Goal: Task Accomplishment & Management: Complete application form

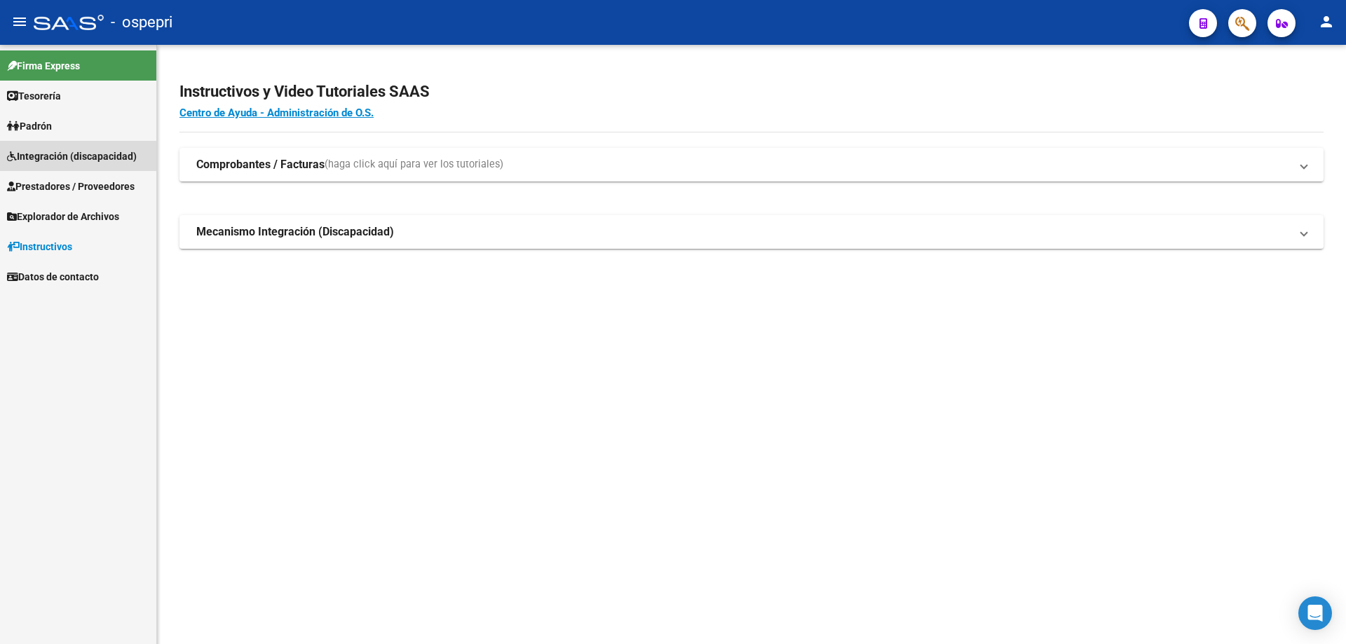
drag, startPoint x: 71, startPoint y: 154, endPoint x: 29, endPoint y: 172, distance: 45.9
click at [69, 154] on span "Integración (discapacidad)" at bounding box center [72, 156] width 130 height 15
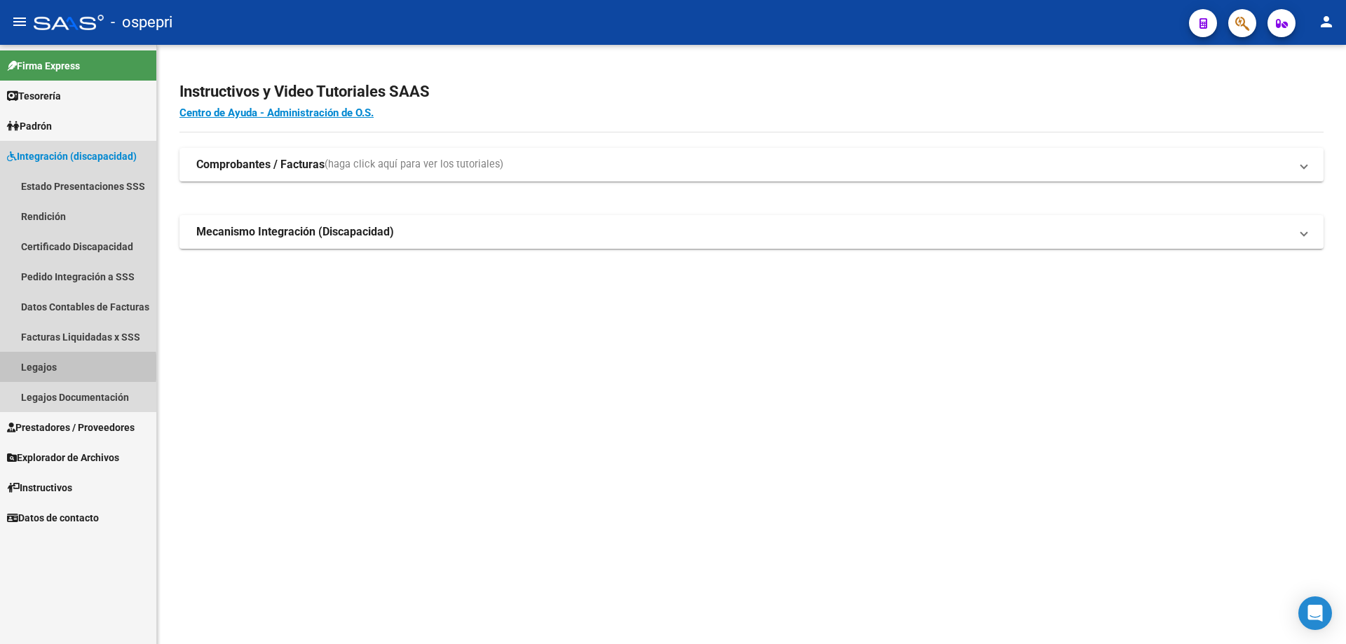
click at [41, 367] on link "Legajos" at bounding box center [78, 367] width 156 height 30
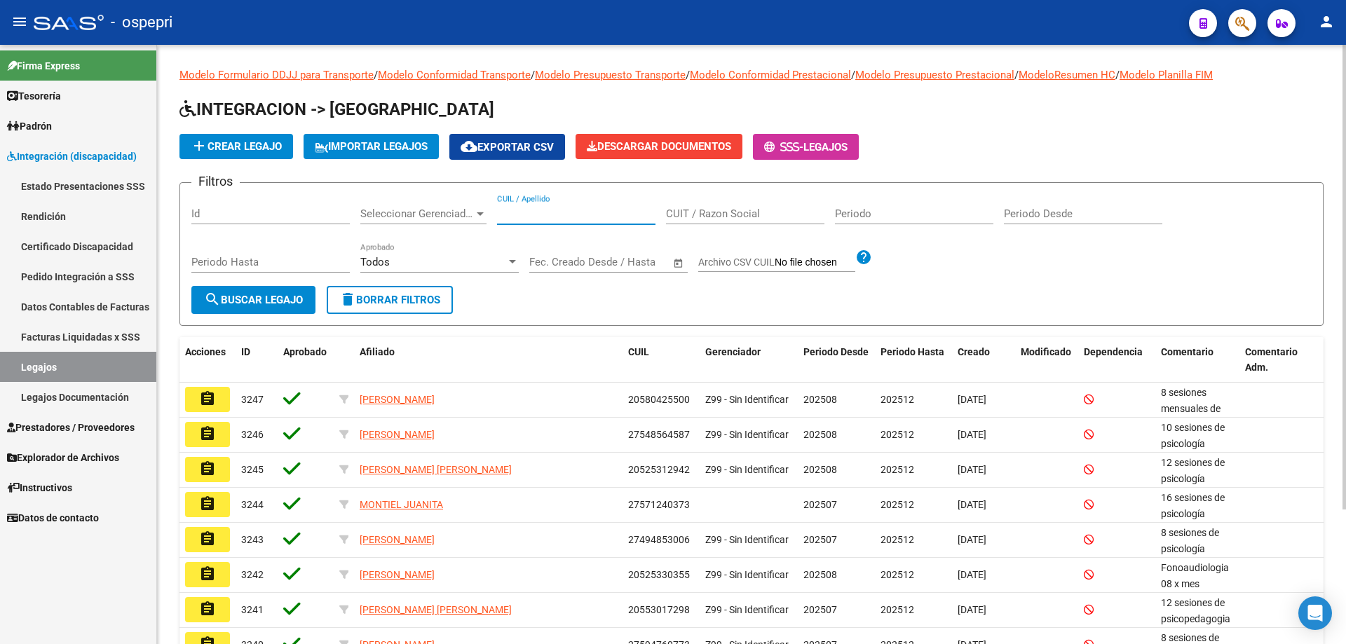
click at [515, 213] on input "CUIL / Apellido" at bounding box center [576, 214] width 158 height 13
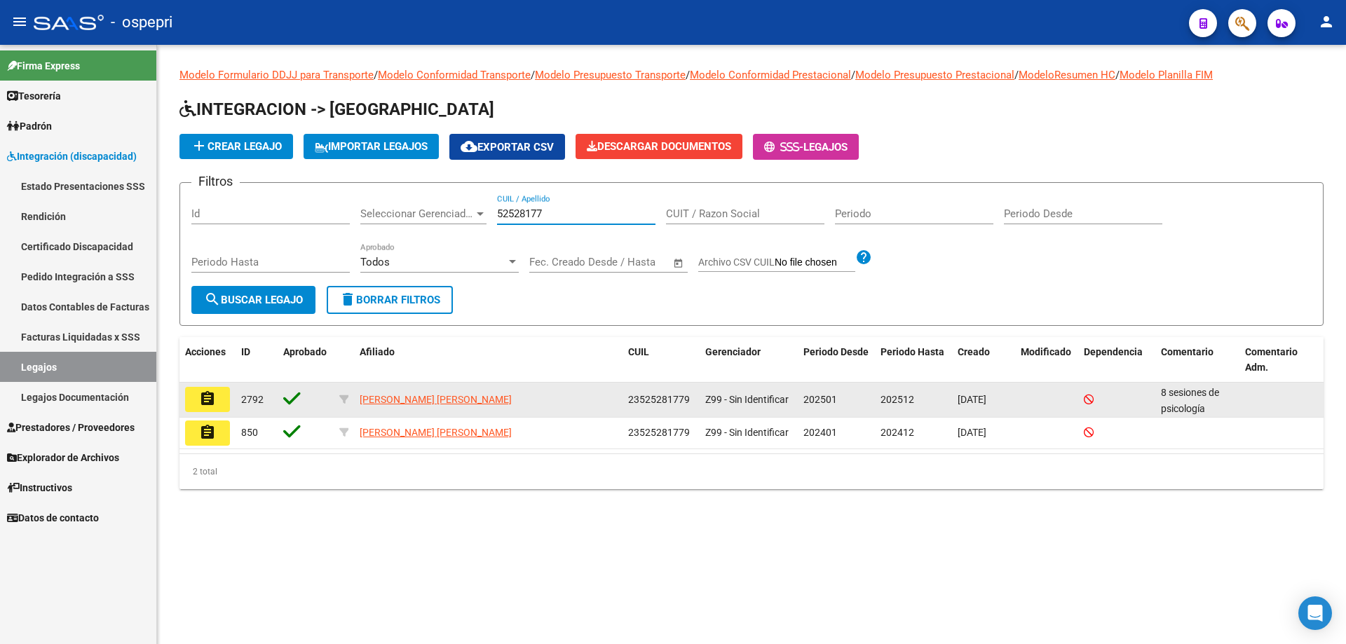
type input "52528177"
click at [219, 400] on button "assignment" at bounding box center [207, 399] width 45 height 25
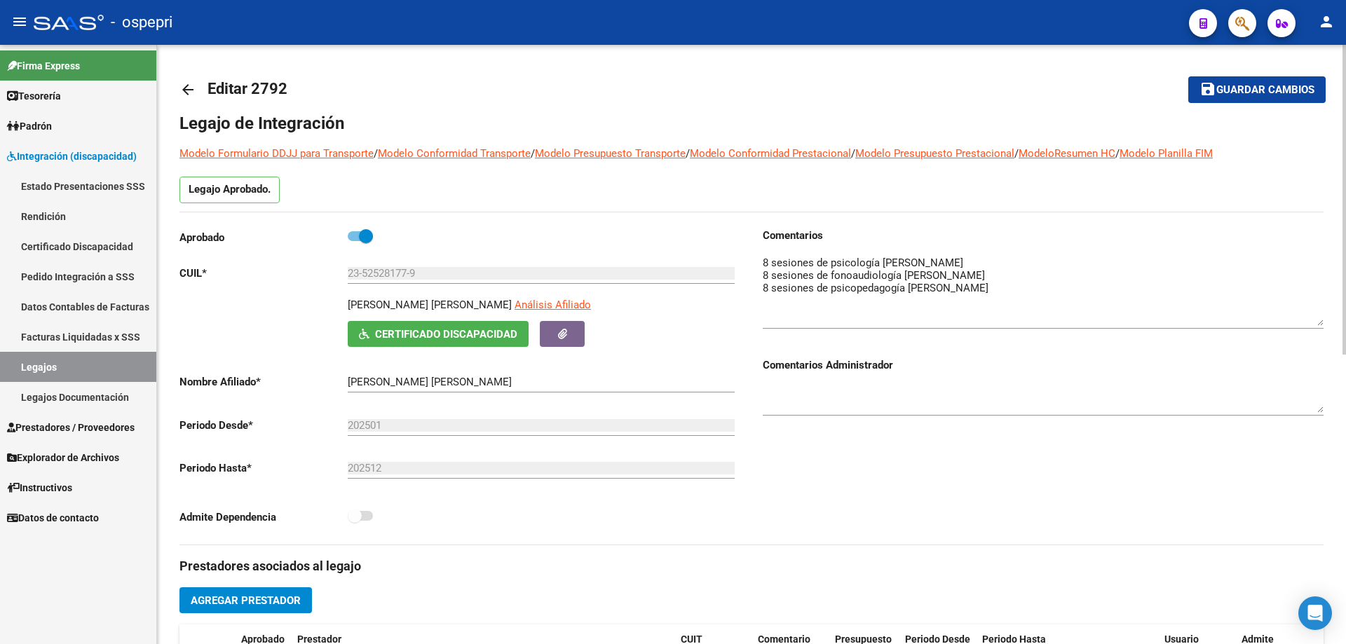
drag, startPoint x: 1318, startPoint y: 275, endPoint x: 1327, endPoint y: 318, distance: 43.7
click at [1327, 318] on div "arrow_back Editar 2792 save Guardar cambios Legajo de Integración Modelo Formul…" at bounding box center [751, 625] width 1189 height 1161
click at [1170, 272] on textarea at bounding box center [1043, 290] width 561 height 71
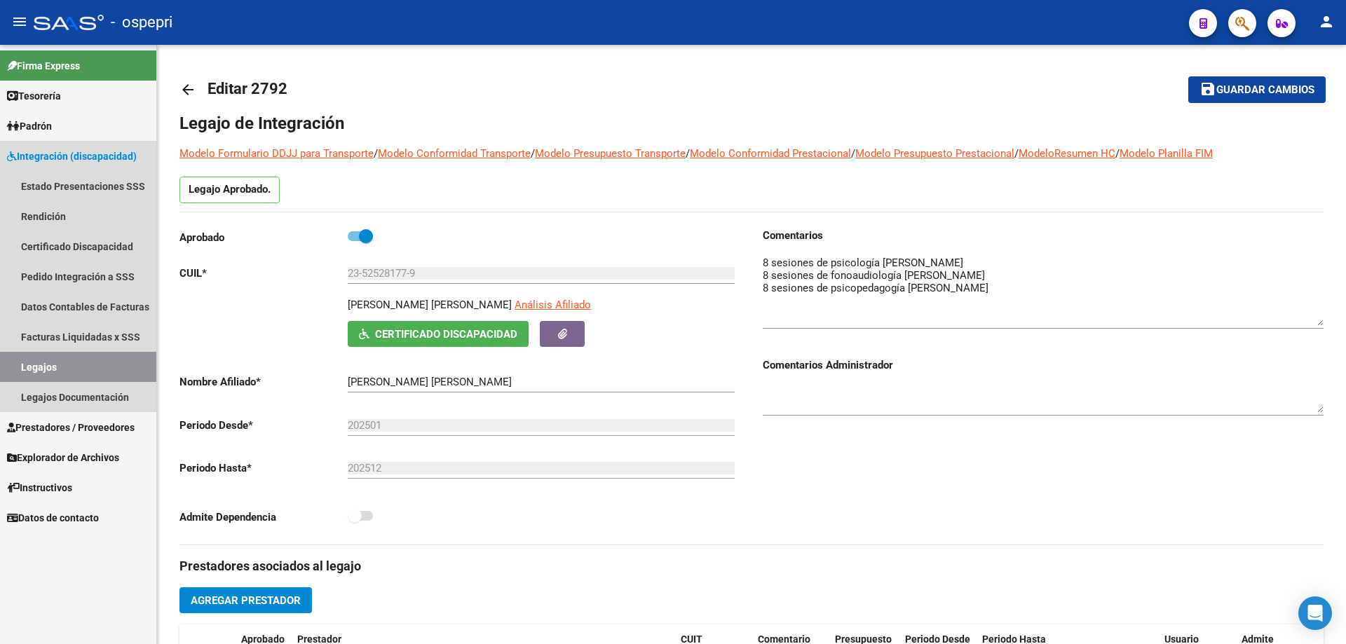
click at [32, 365] on link "Legajos" at bounding box center [78, 367] width 156 height 30
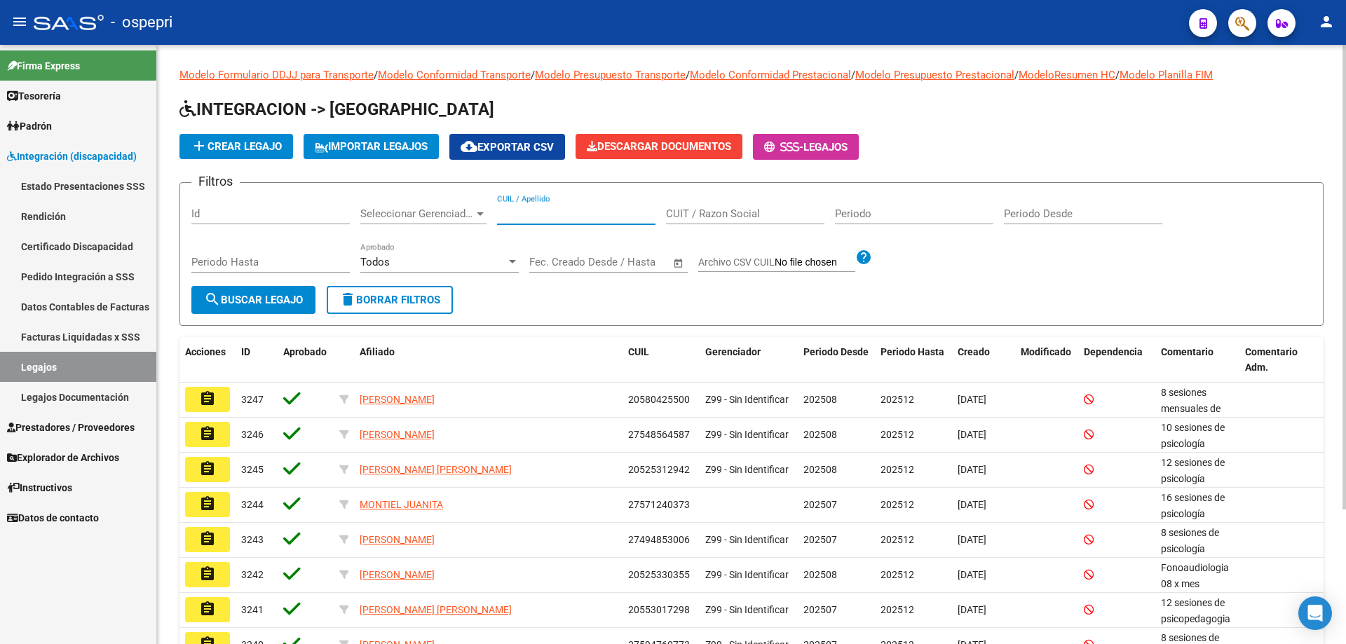
click at [529, 211] on input "CUIL / Apellido" at bounding box center [576, 214] width 158 height 13
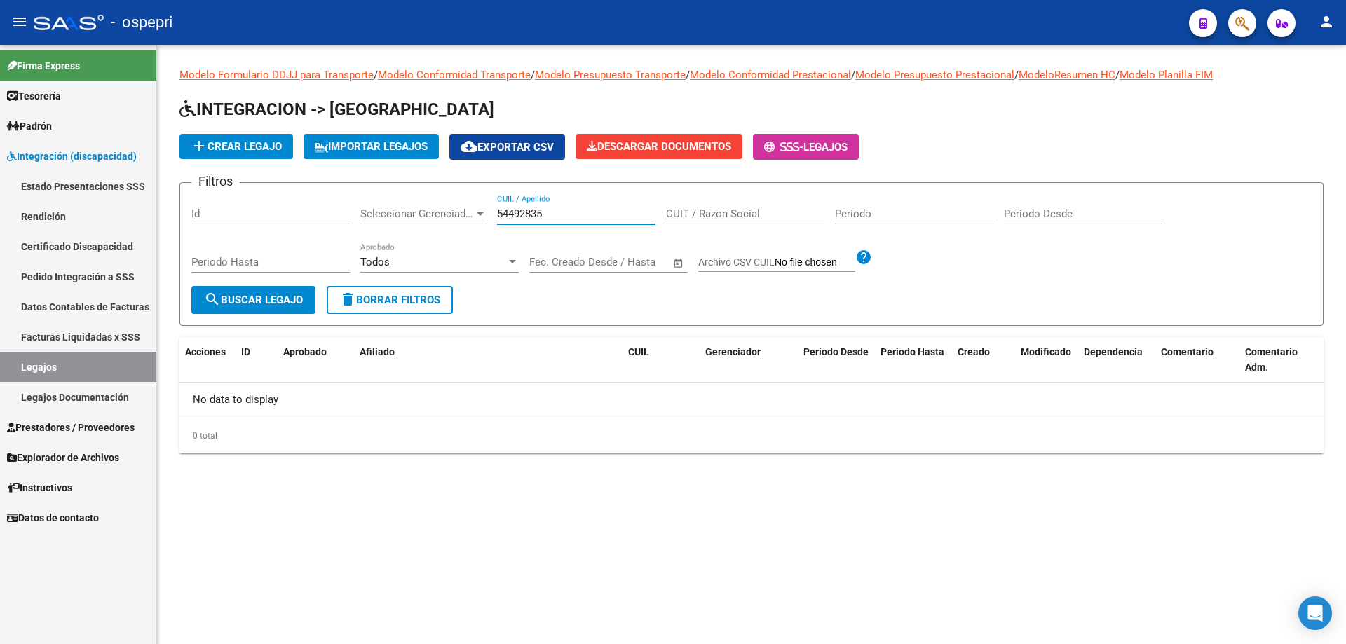
type input "54492835"
click at [395, 534] on mat-sidenav-content "Modelo Formulario DDJJ para Transporte / Modelo Conformidad Transporte / Modelo…" at bounding box center [751, 345] width 1189 height 600
drag, startPoint x: 557, startPoint y: 212, endPoint x: 479, endPoint y: 212, distance: 77.8
click at [485, 212] on div "Filtros Id Seleccionar Gerenciador Seleccionar Gerenciador 54492835 CUIL / Apel…" at bounding box center [751, 240] width 1121 height 92
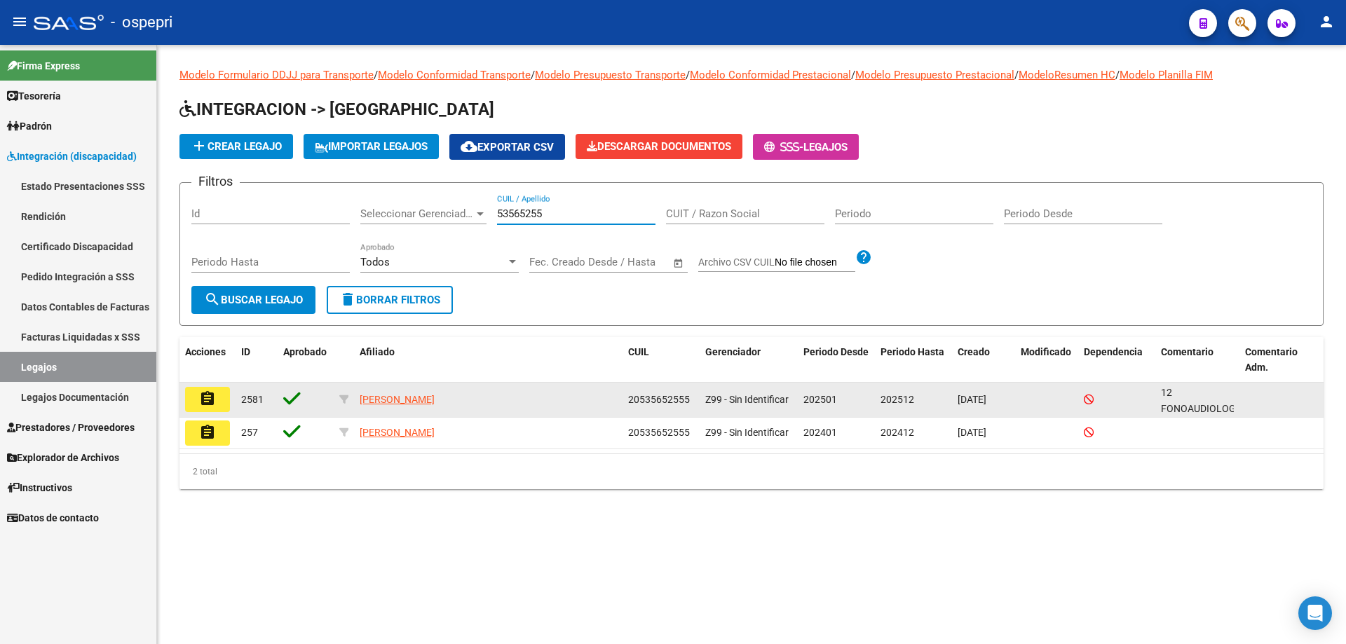
type input "53565255"
click at [220, 407] on button "assignment" at bounding box center [207, 399] width 45 height 25
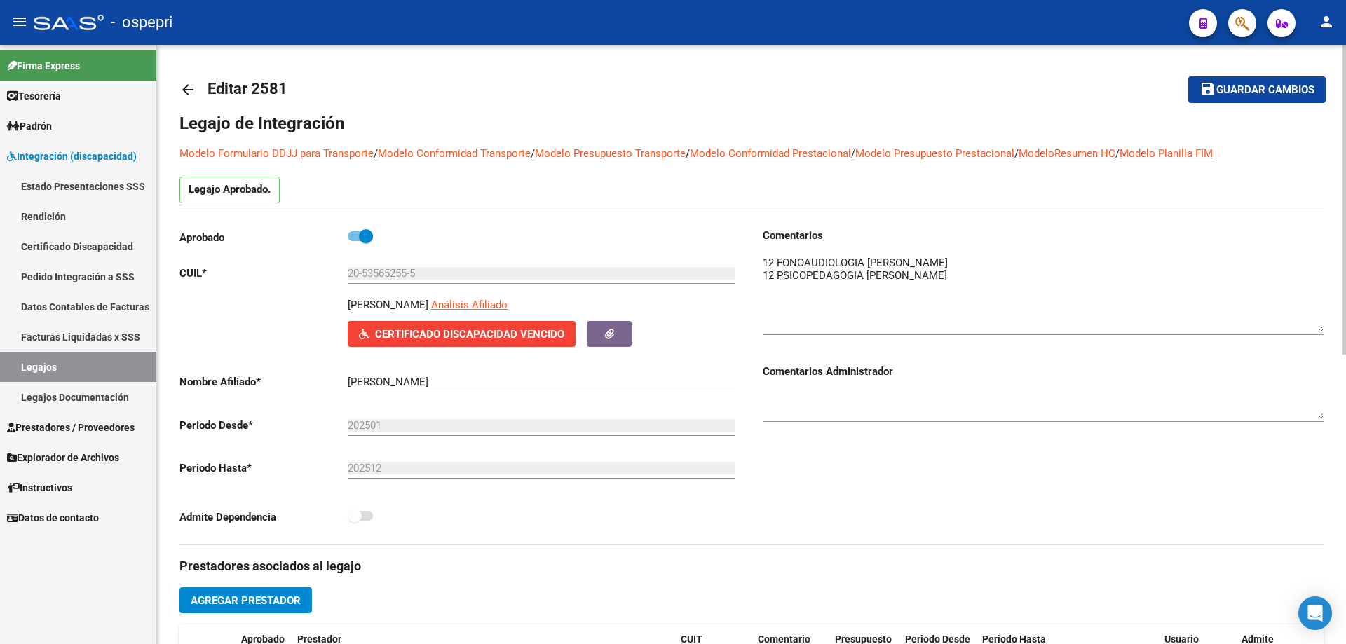
drag, startPoint x: 1323, startPoint y: 279, endPoint x: 1308, endPoint y: 331, distance: 53.9
click at [1318, 332] on textarea at bounding box center [1043, 293] width 561 height 77
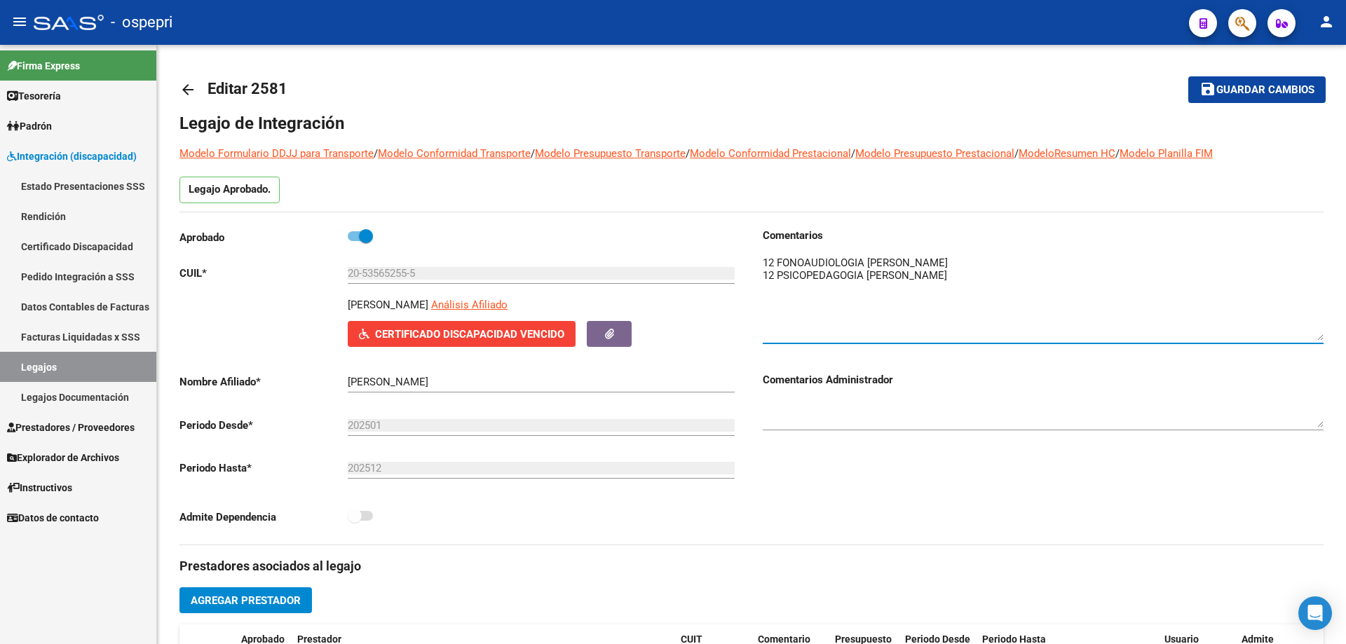
click at [31, 370] on link "Legajos" at bounding box center [78, 367] width 156 height 30
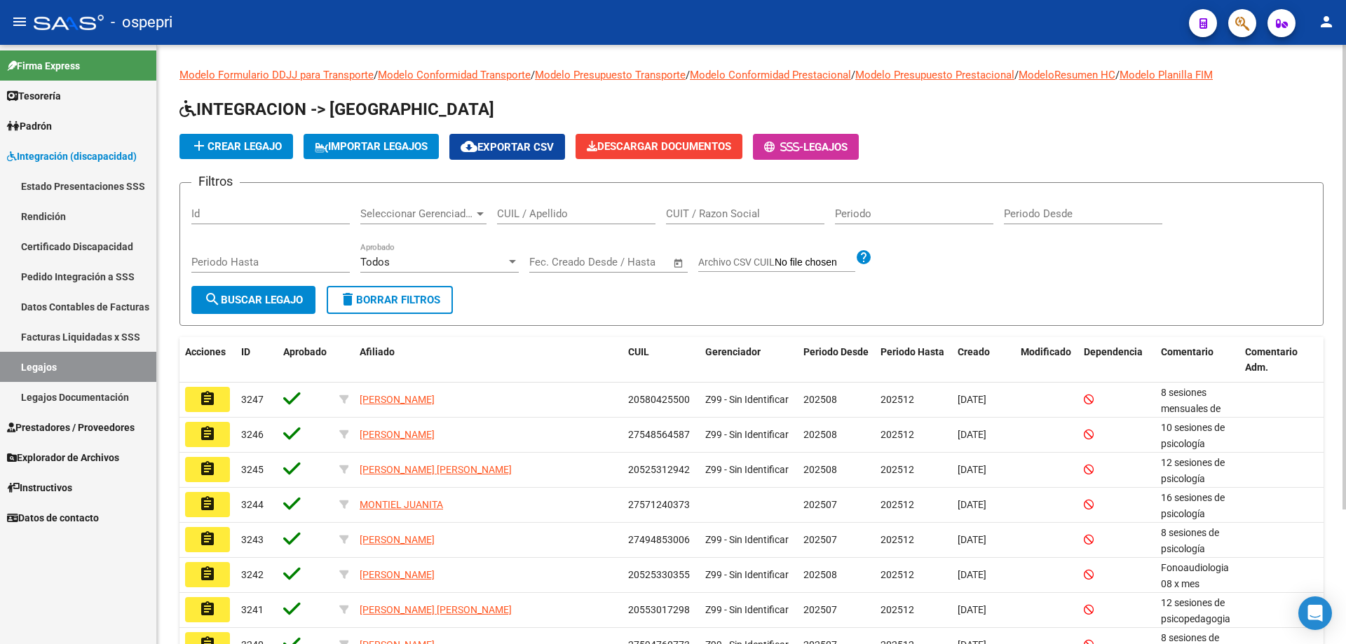
click at [539, 210] on input "CUIL / Apellido" at bounding box center [576, 214] width 158 height 13
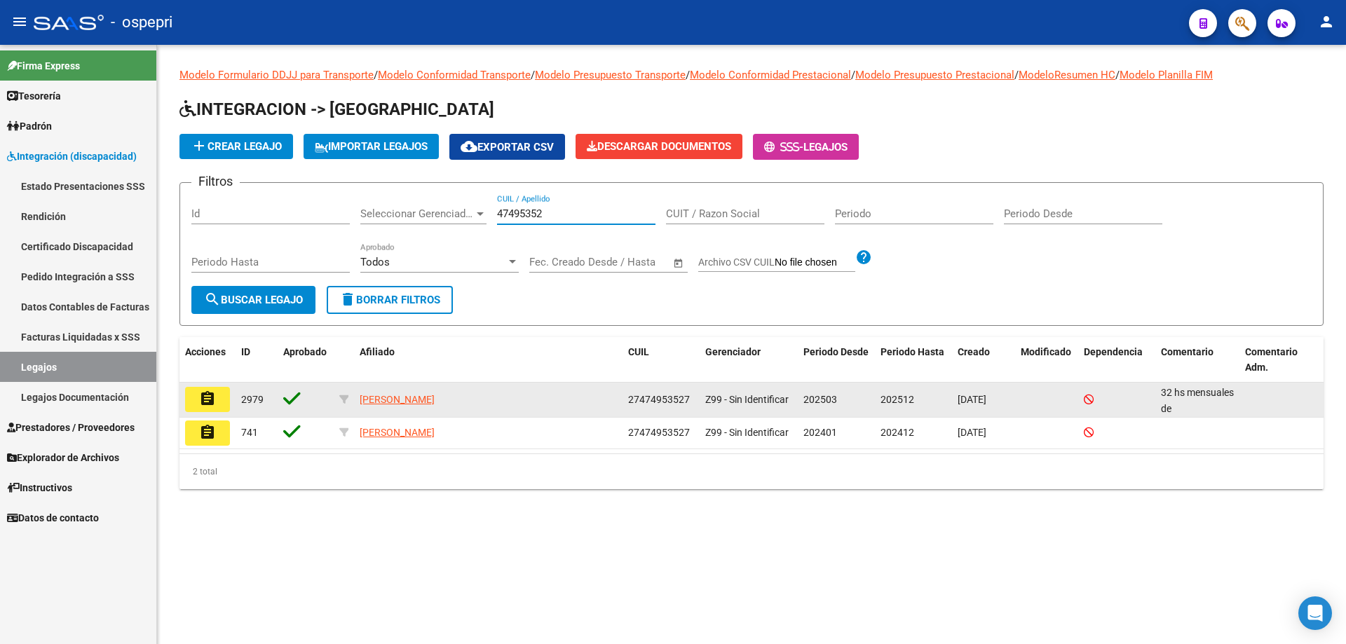
type input "47495352"
click at [223, 405] on button "assignment" at bounding box center [207, 399] width 45 height 25
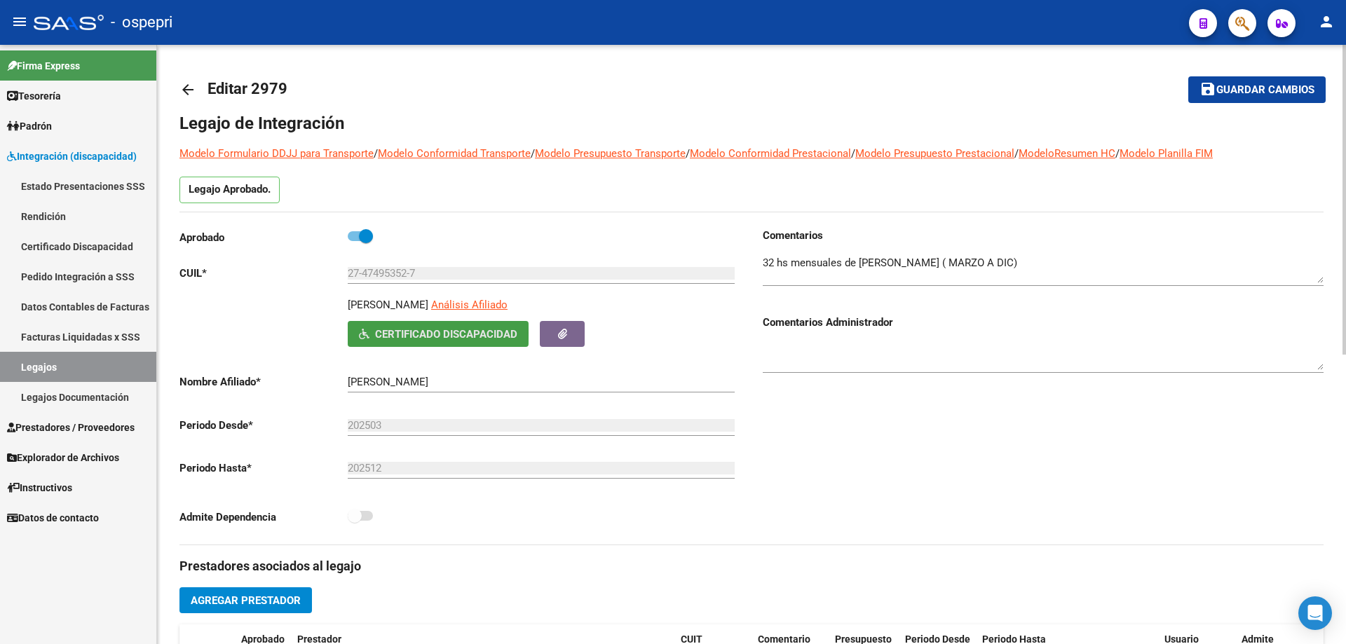
click at [419, 333] on span "Certificado Discapacidad" at bounding box center [446, 334] width 142 height 13
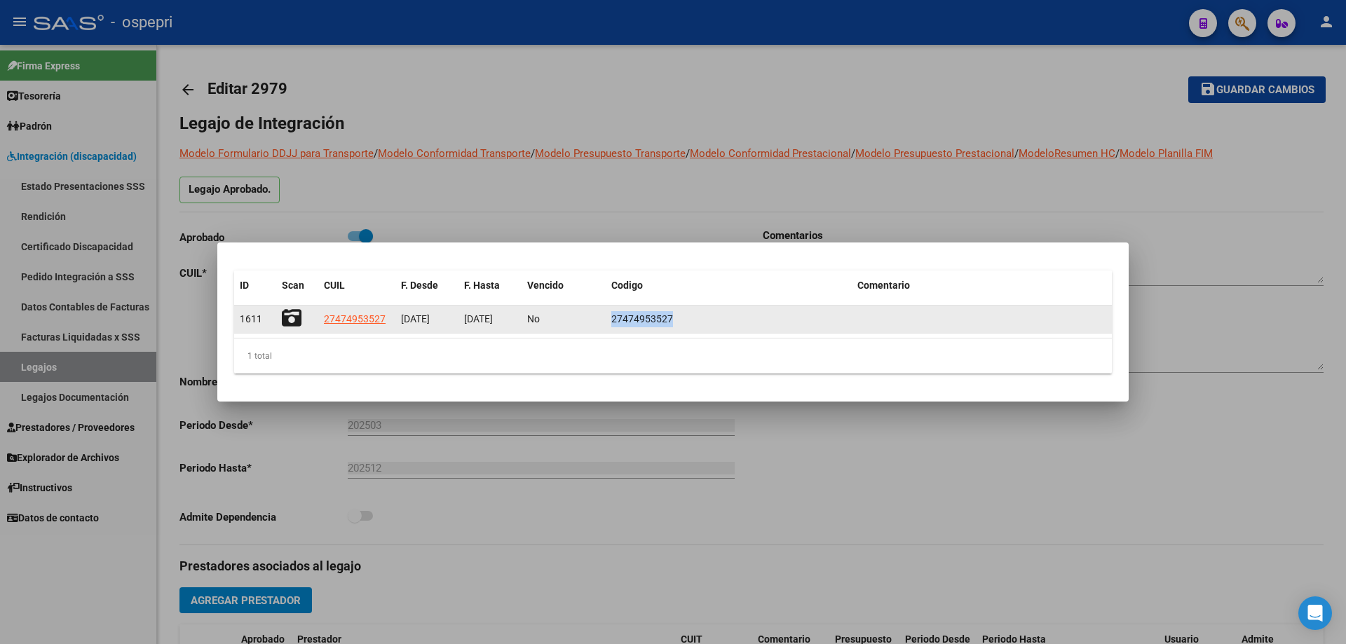
drag, startPoint x: 614, startPoint y: 317, endPoint x: 660, endPoint y: 317, distance: 46.3
click at [671, 317] on span "27474953527" at bounding box center [642, 318] width 62 height 11
copy span "27474953527"
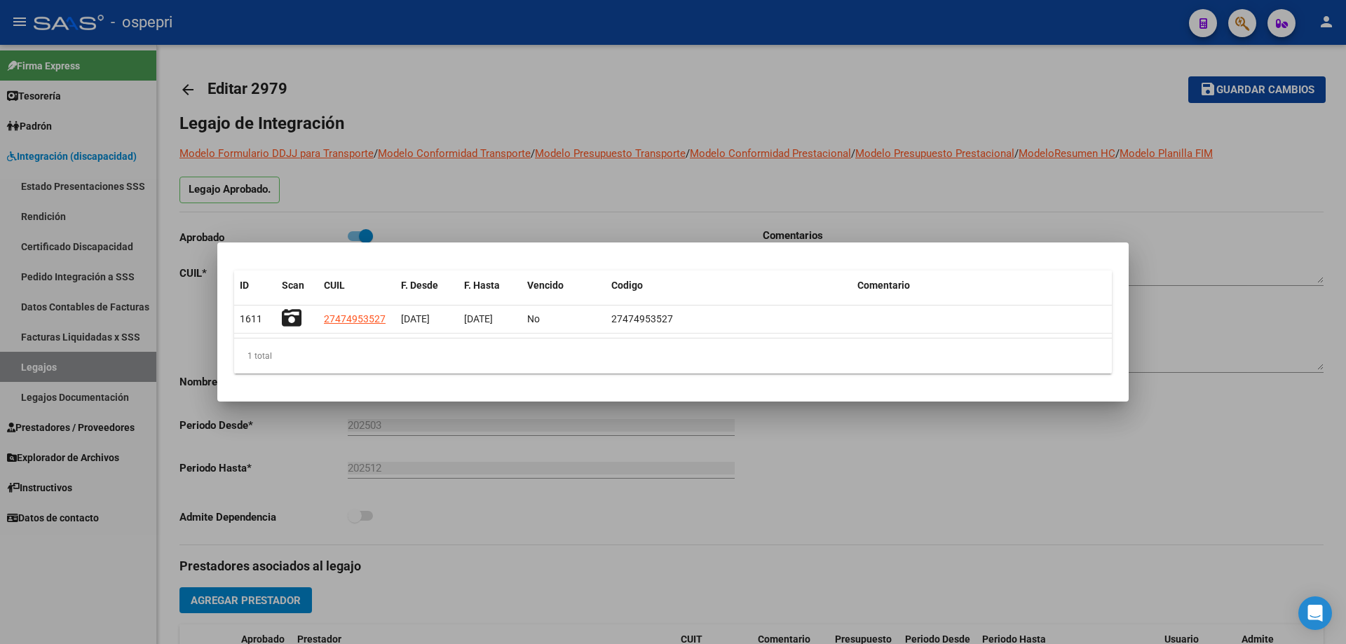
click at [573, 207] on div at bounding box center [673, 322] width 1346 height 644
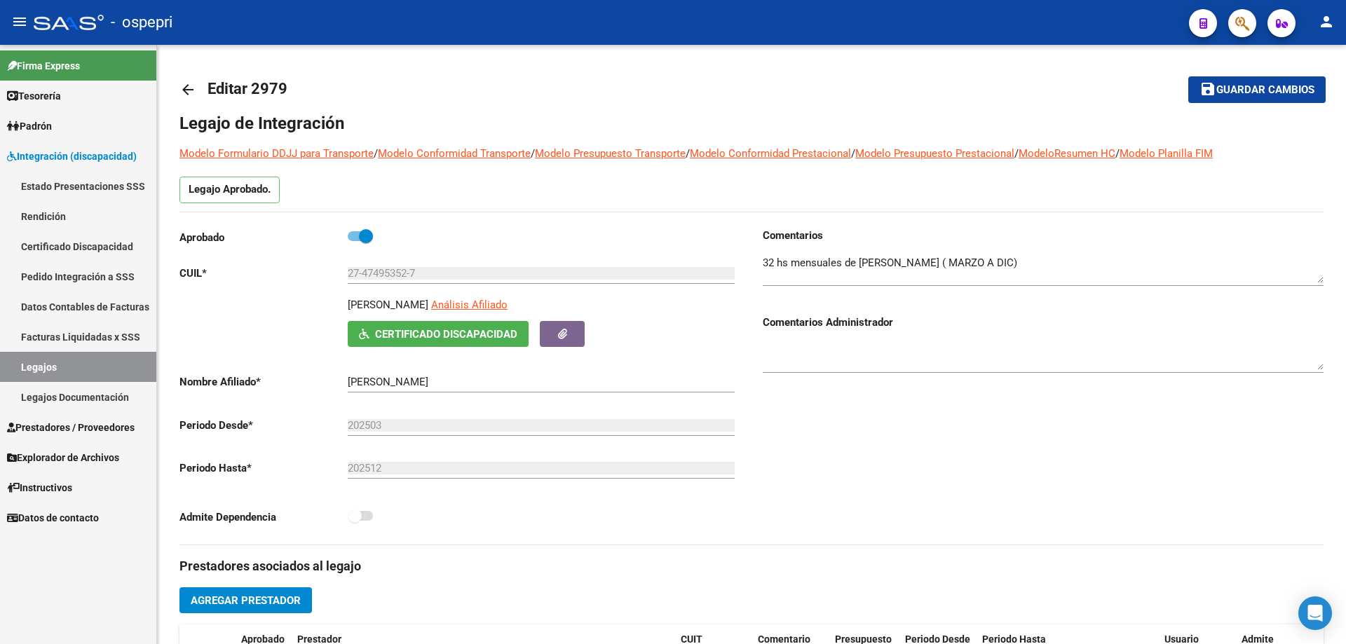
click at [67, 243] on link "Certificado Discapacidad" at bounding box center [78, 246] width 156 height 30
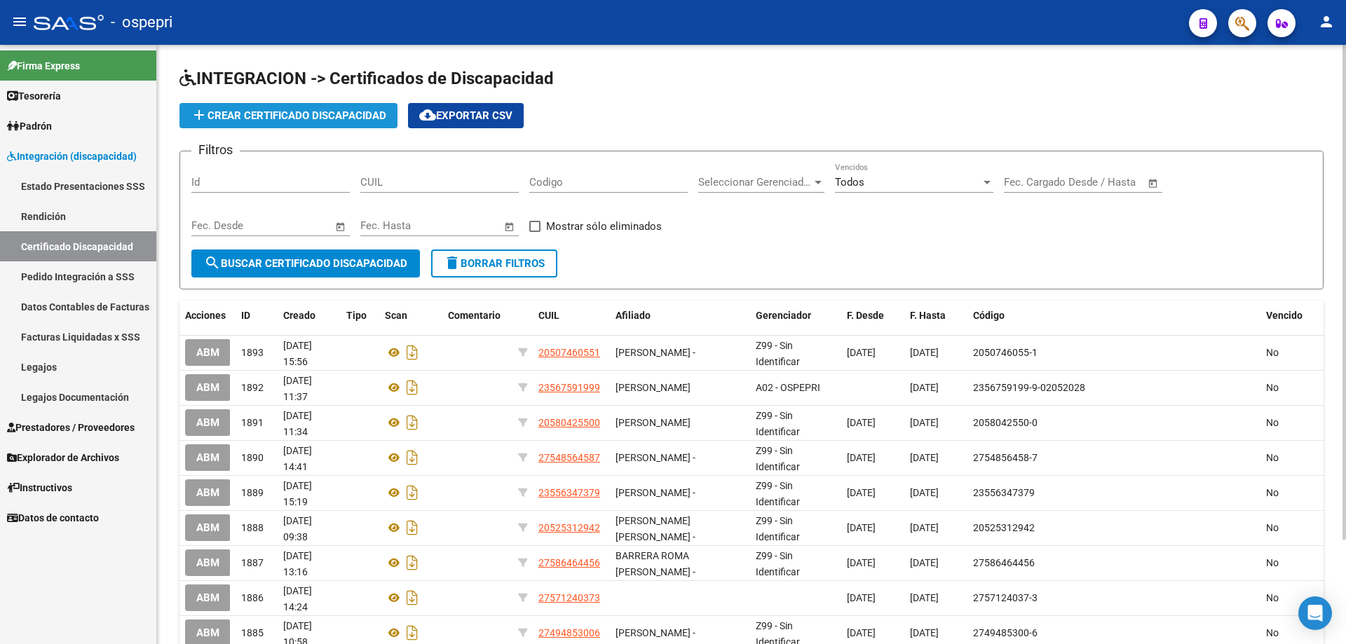
click at [306, 105] on button "add Crear Certificado Discapacidad" at bounding box center [289, 115] width 218 height 25
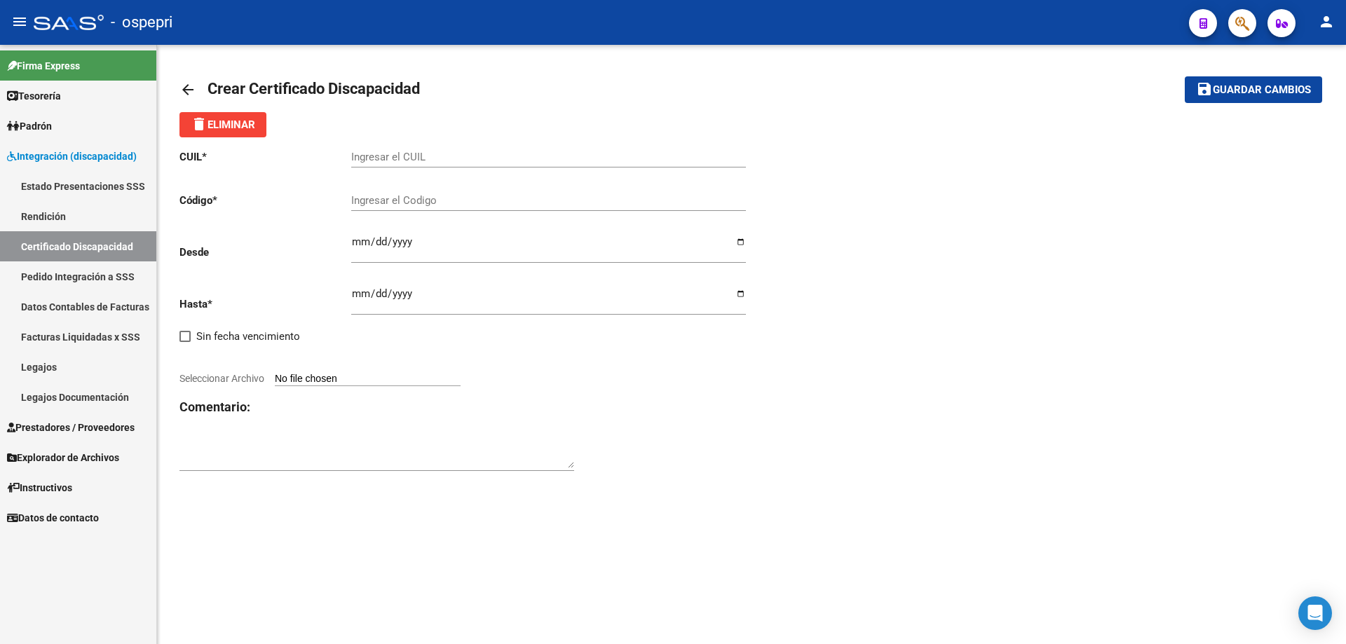
click at [1136, 263] on div "CUIL * Ingresar el CUIL Código * Ingresar el Codigo Desde Ingresar fec. Desde H…" at bounding box center [752, 310] width 1144 height 347
click at [45, 244] on link "Certificado Discapacidad" at bounding box center [78, 246] width 156 height 30
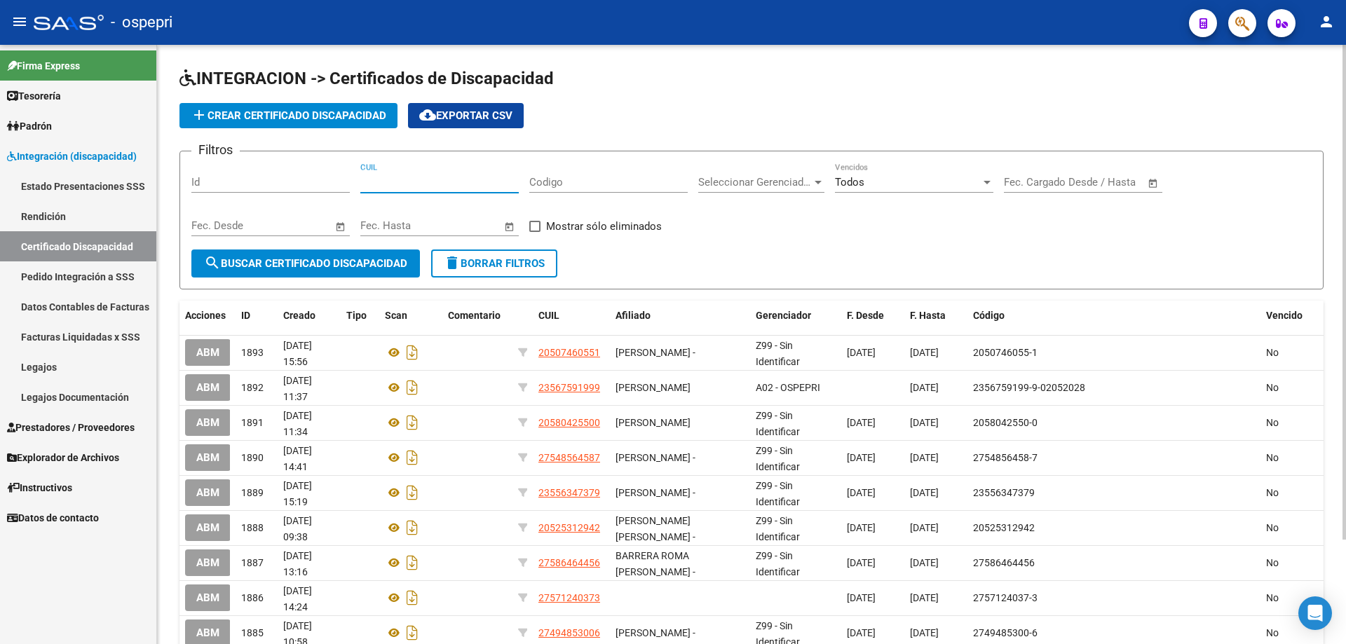
click at [401, 188] on input "CUIL" at bounding box center [439, 182] width 158 height 13
paste input "27-47495352-7"
type input "27-47495352-7"
click at [331, 260] on span "search Buscar Certificado Discapacidad" at bounding box center [305, 263] width 203 height 13
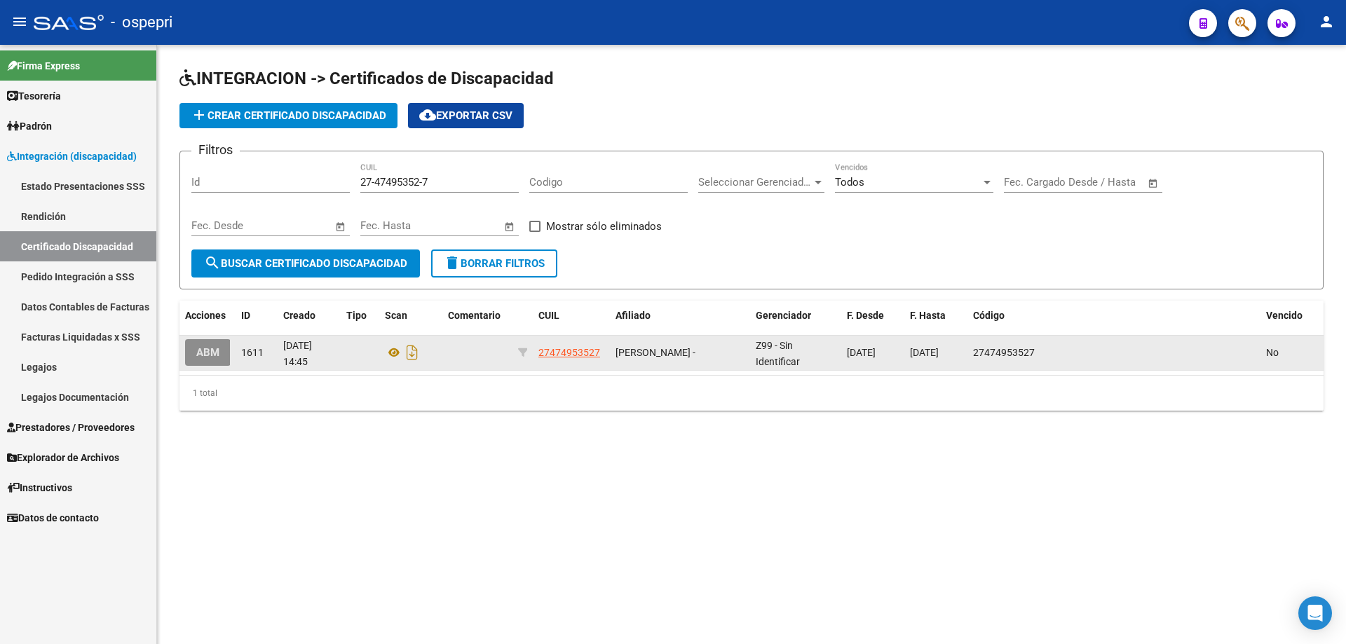
click at [221, 352] on button "ABM" at bounding box center [208, 352] width 46 height 26
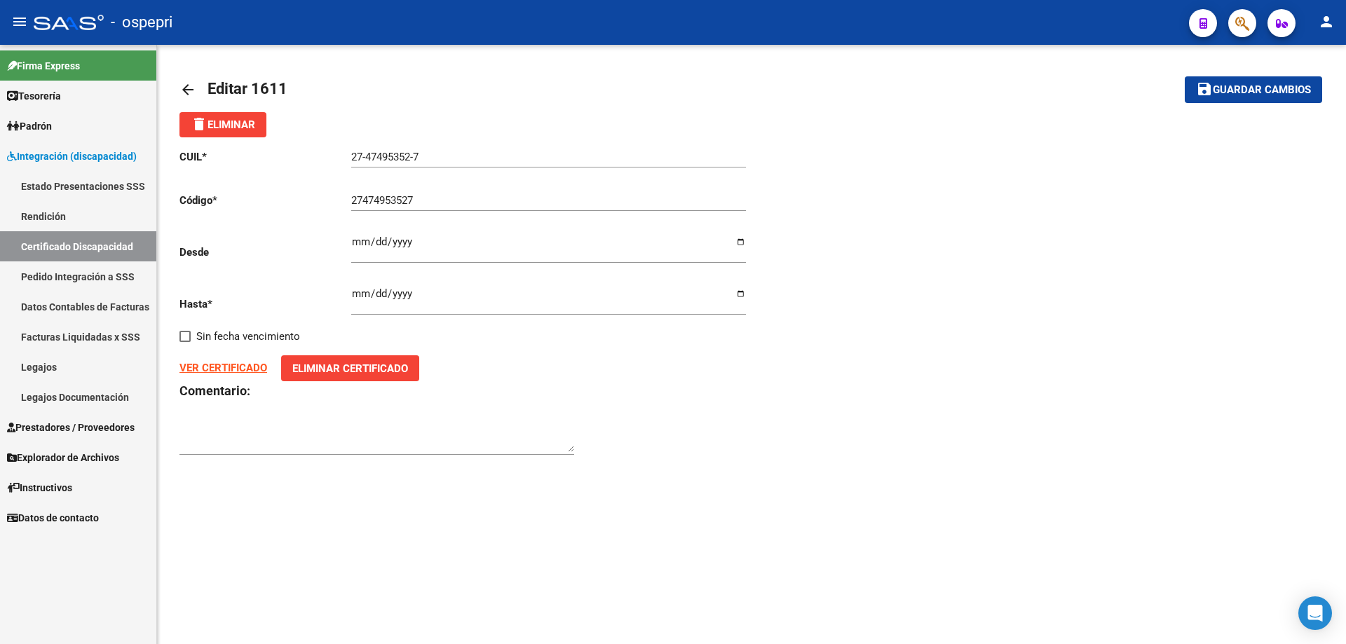
click at [239, 371] on strong "VER CERTIFICADO" at bounding box center [224, 368] width 88 height 13
